Goal: Use online tool/utility

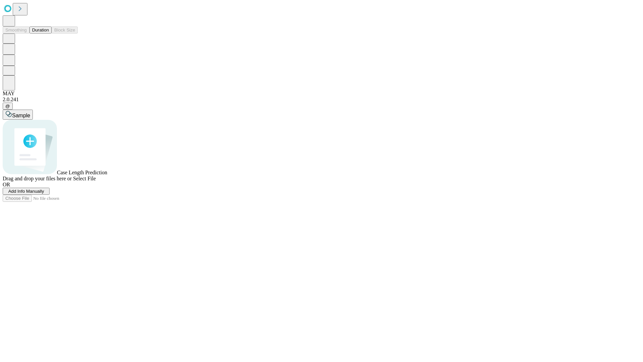
click at [49, 34] on button "Duration" at bounding box center [40, 29] width 22 height 7
click at [44, 194] on span "Add Info Manually" at bounding box center [26, 191] width 36 height 5
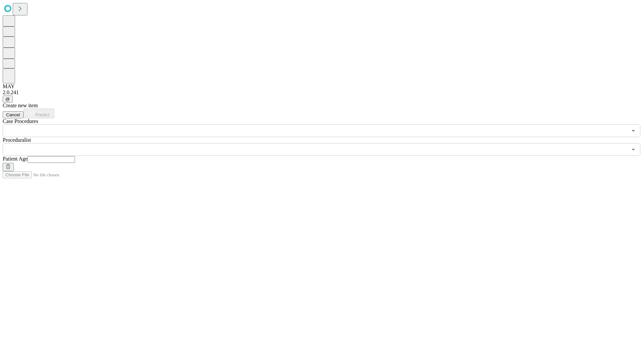
click at [75, 156] on input "text" at bounding box center [51, 159] width 48 height 7
type input "**"
click at [326, 143] on input "text" at bounding box center [315, 149] width 625 height 13
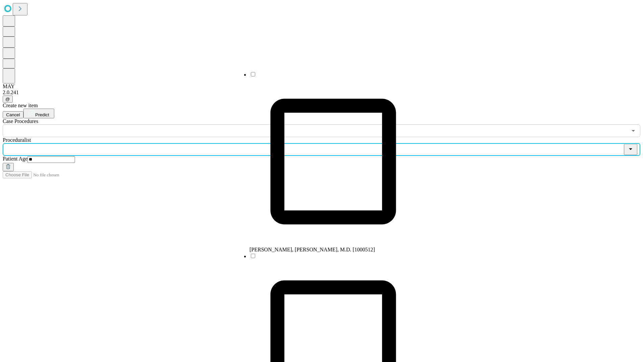
click at [327, 77] on li "[PERSON_NAME], [PERSON_NAME], M.D. [1000512]" at bounding box center [334, 162] width 168 height 182
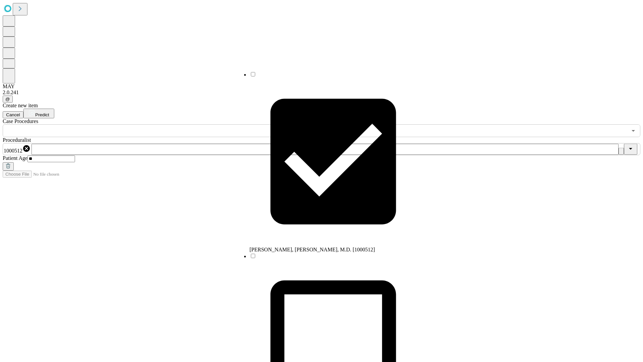
click at [141, 124] on input "text" at bounding box center [315, 130] width 625 height 13
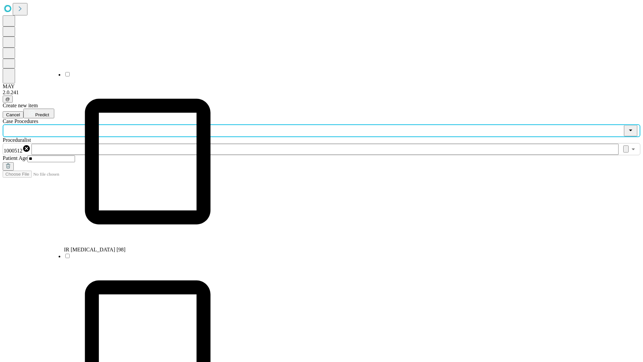
click at [141, 77] on li "IR [MEDICAL_DATA] [98]" at bounding box center [148, 162] width 168 height 182
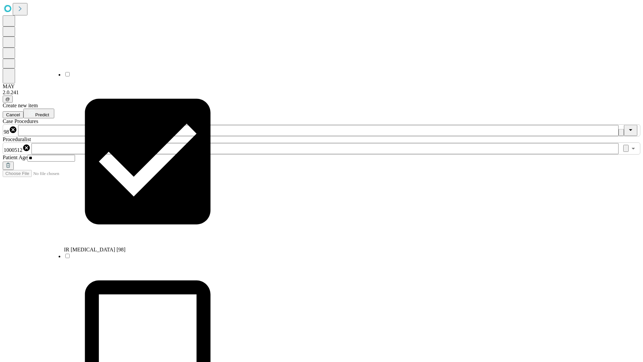
click at [49, 112] on span "Predict" at bounding box center [42, 114] width 14 height 5
